Goal: Check status: Check status

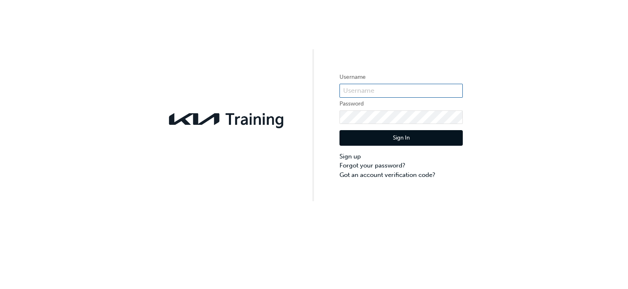
type input "KAUSW511"
click at [377, 145] on button "Sign In" at bounding box center [401, 138] width 123 height 16
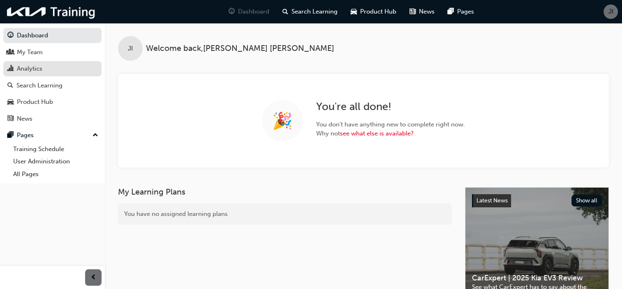
click at [17, 76] on link "Analytics" at bounding box center [52, 68] width 98 height 15
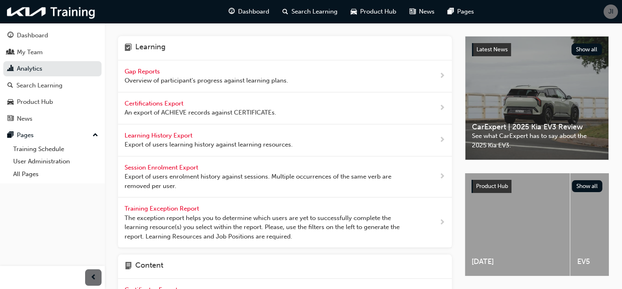
click at [158, 71] on span "Gap Reports" at bounding box center [143, 71] width 37 height 7
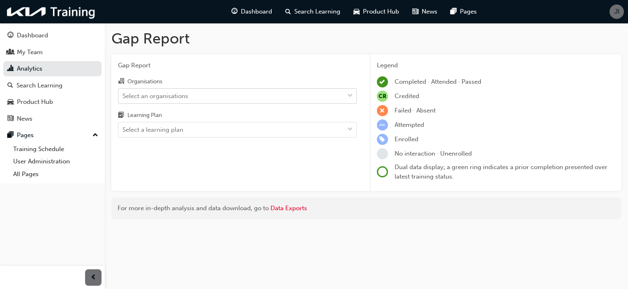
click at [175, 97] on div "Select an organisations" at bounding box center [155, 95] width 66 height 9
click at [123, 97] on input "Organisations Select an organisations" at bounding box center [122, 95] width 1 height 7
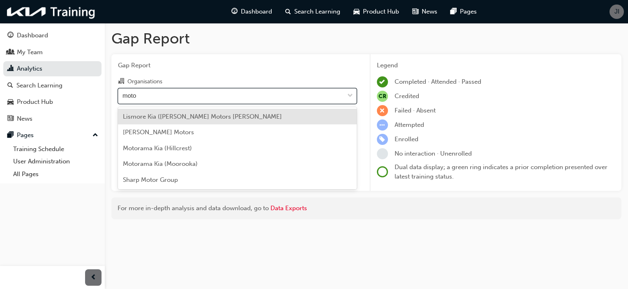
type input "motor"
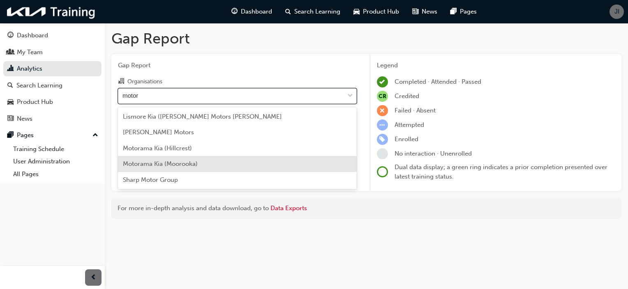
click at [181, 166] on span "Motorama Kia (Moorooka)" at bounding box center [160, 163] width 75 height 7
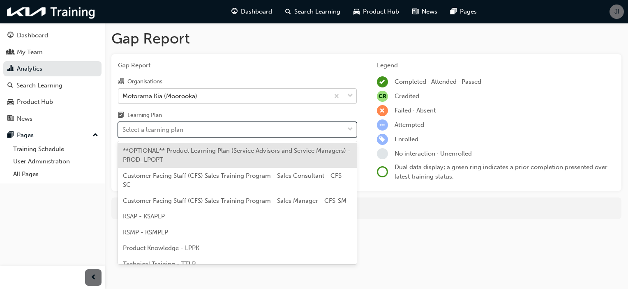
click at [183, 127] on div "Select a learning plan" at bounding box center [152, 129] width 61 height 9
click at [123, 127] on input "Learning Plan option **OPTIONAL** Product Learning Plan (Service Advisors and S…" at bounding box center [122, 129] width 1 height 7
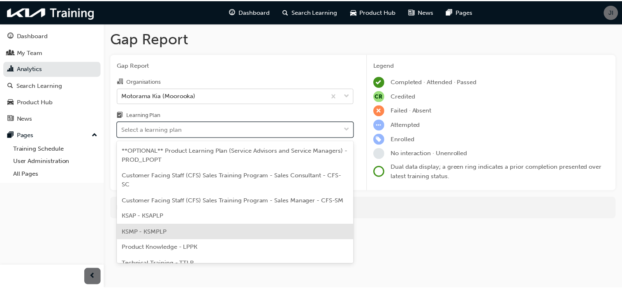
scroll to position [41, 0]
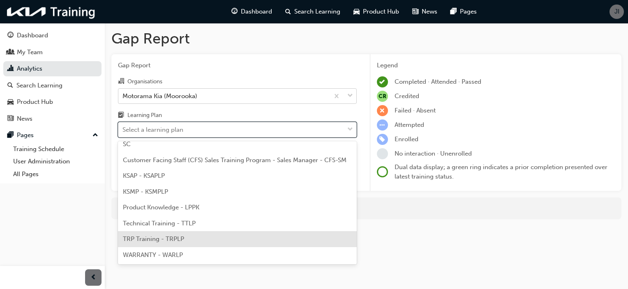
click at [186, 240] on div "TRP Training - TRPLP" at bounding box center [237, 239] width 239 height 16
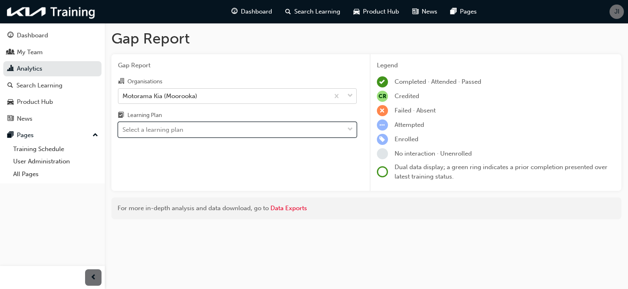
click at [318, 139] on div "Gap Report Organisations Motorama Kia (Moorooka) Learning Plan option TRP Train…" at bounding box center [237, 122] width 252 height 137
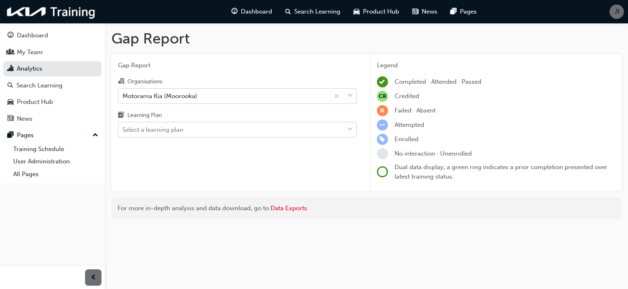
click at [351, 128] on span "down-icon" at bounding box center [350, 130] width 6 height 11
click at [123, 128] on input "Learning Plan Select a learning plan" at bounding box center [122, 129] width 1 height 7
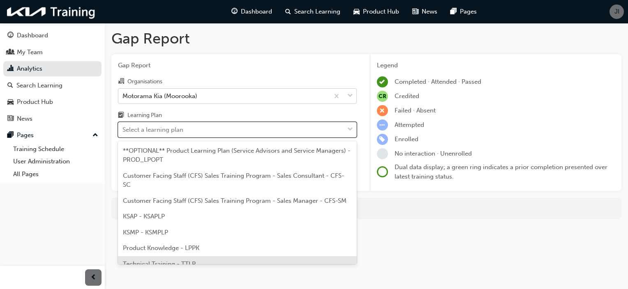
click at [252, 262] on div "Technical Training - TTLP" at bounding box center [237, 265] width 239 height 16
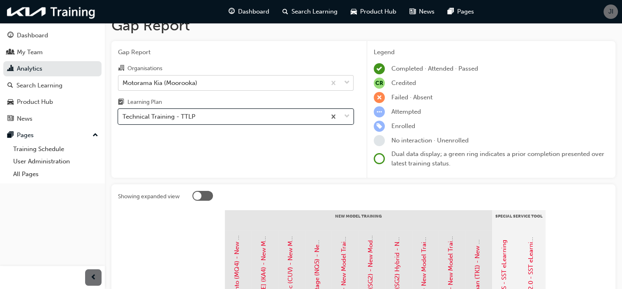
scroll to position [12, 0]
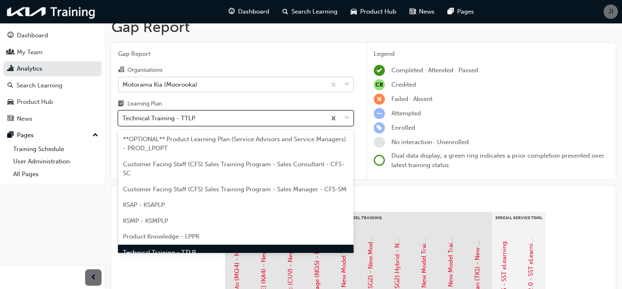
click at [221, 113] on div "Technical Training - TTLP" at bounding box center [222, 118] width 208 height 14
click at [123, 115] on input "Learning Plan option Technical Training - TTLP, selected. option Technical Trai…" at bounding box center [122, 118] width 1 height 7
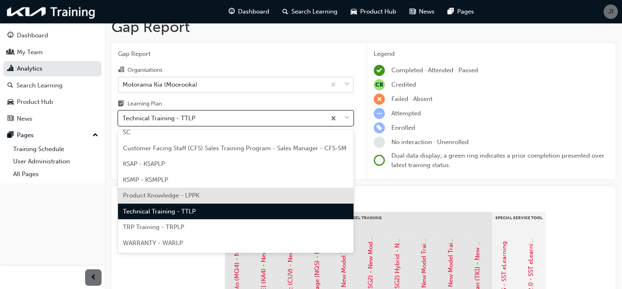
scroll to position [50, 0]
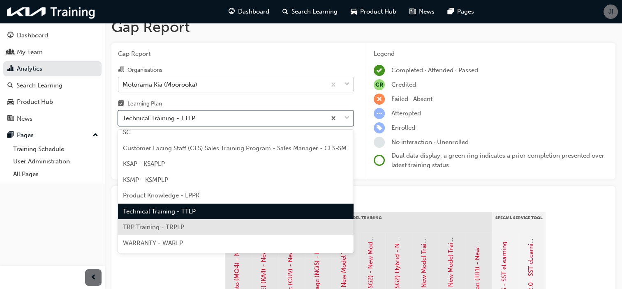
click at [196, 229] on div "TRP Training - TRPLP" at bounding box center [236, 228] width 236 height 16
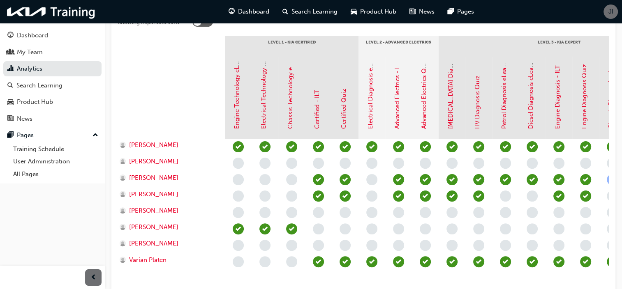
scroll to position [187, 0]
